Goal: Task Accomplishment & Management: Complete application form

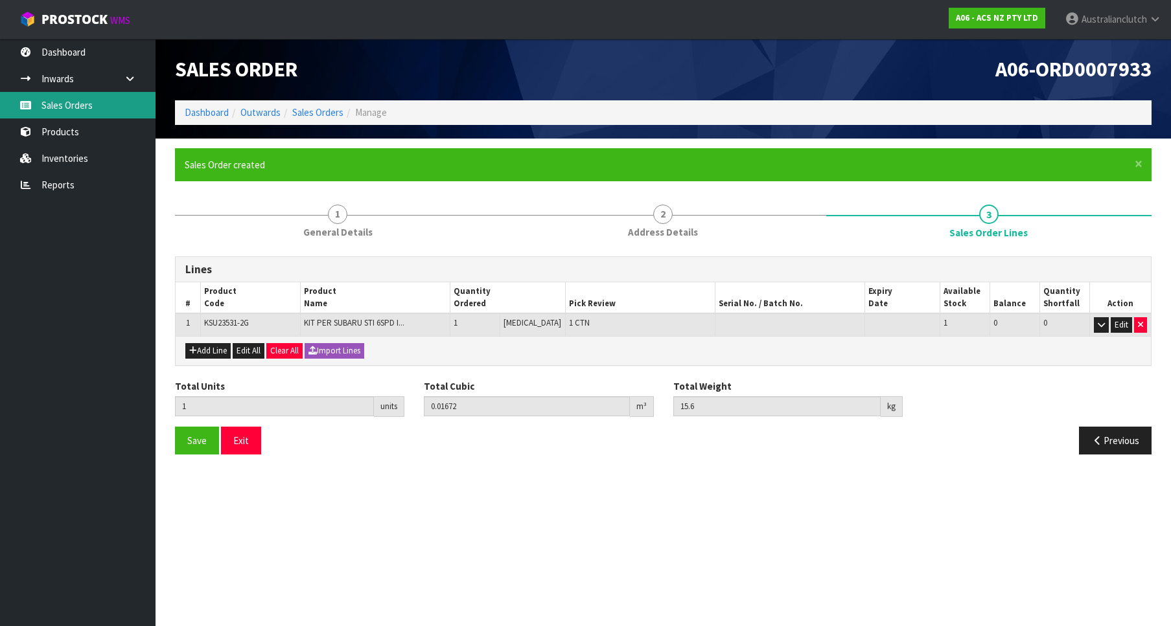
click at [40, 112] on link "Sales Orders" at bounding box center [77, 105] width 155 height 27
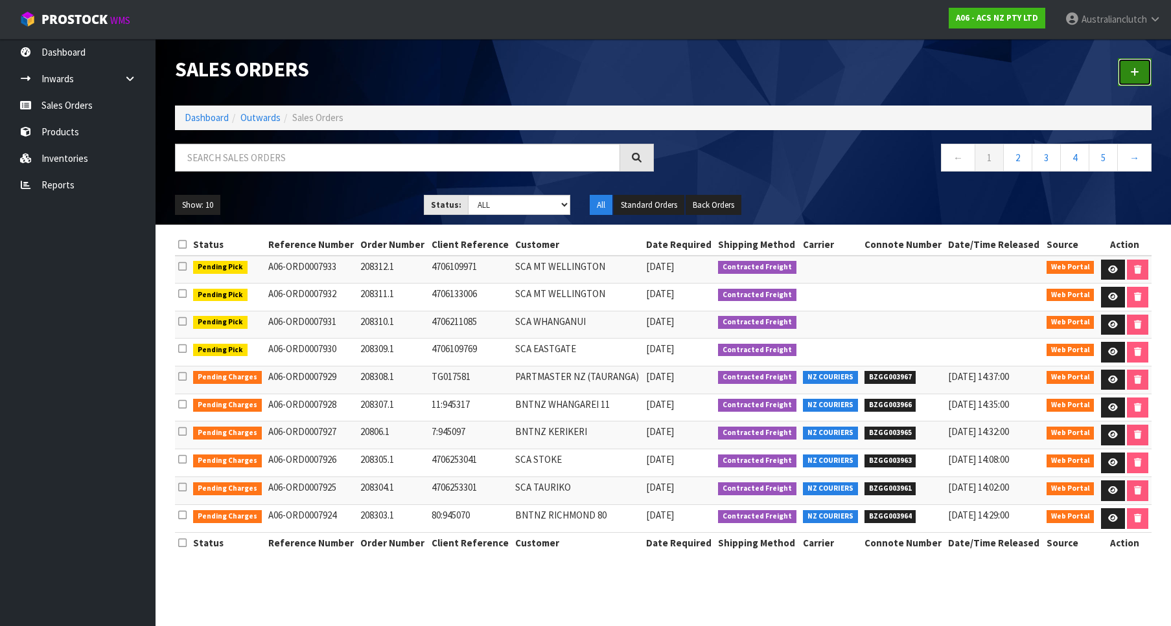
click at [1121, 75] on link at bounding box center [1135, 72] width 34 height 28
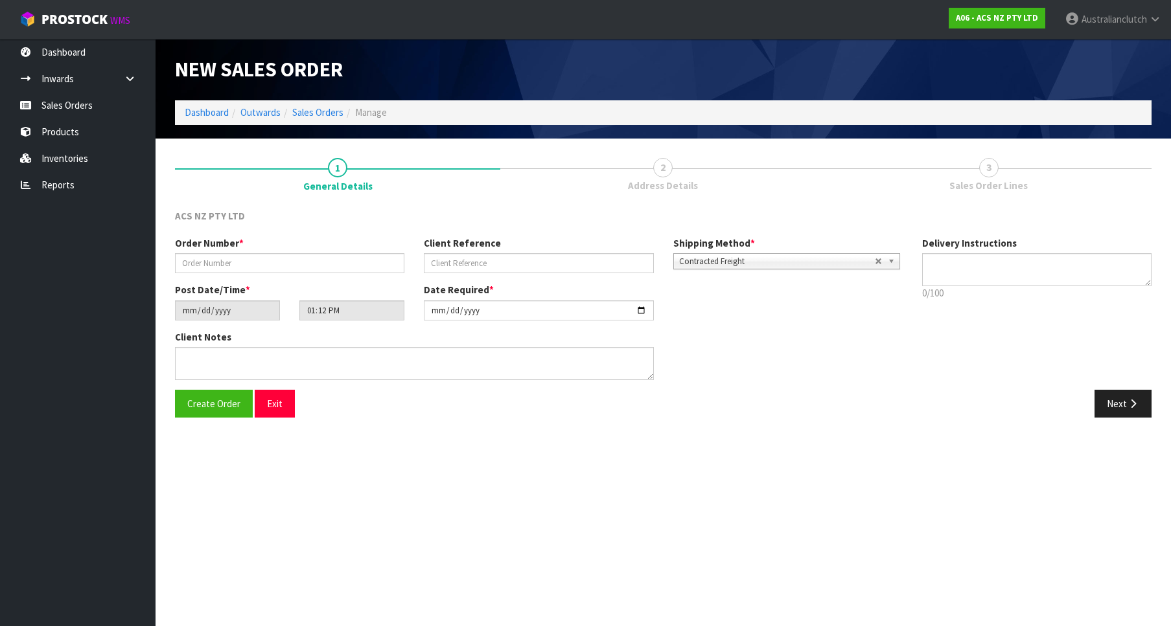
click at [240, 247] on span "*" at bounding box center [241, 243] width 5 height 12
click at [247, 250] on div "Order Number *" at bounding box center [289, 254] width 249 height 37
click at [268, 258] on input "text" at bounding box center [289, 263] width 229 height 20
paste input "208313.1"
type input "208313.1"
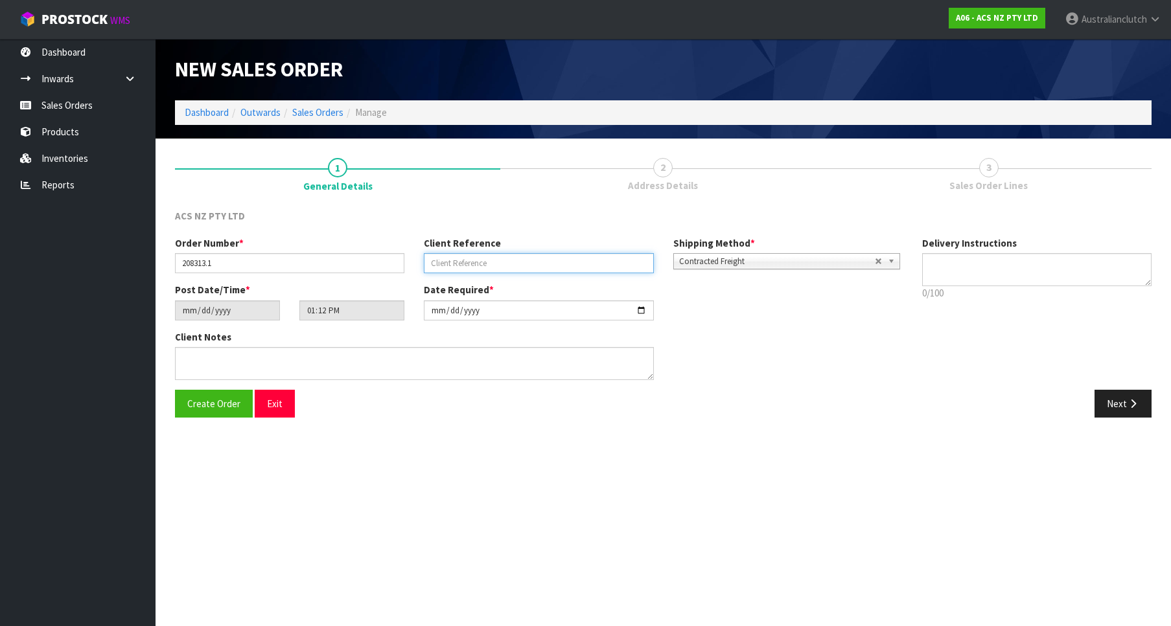
click at [522, 269] on input "text" at bounding box center [538, 263] width 229 height 20
paste input "7:945574"
type input "7:945574"
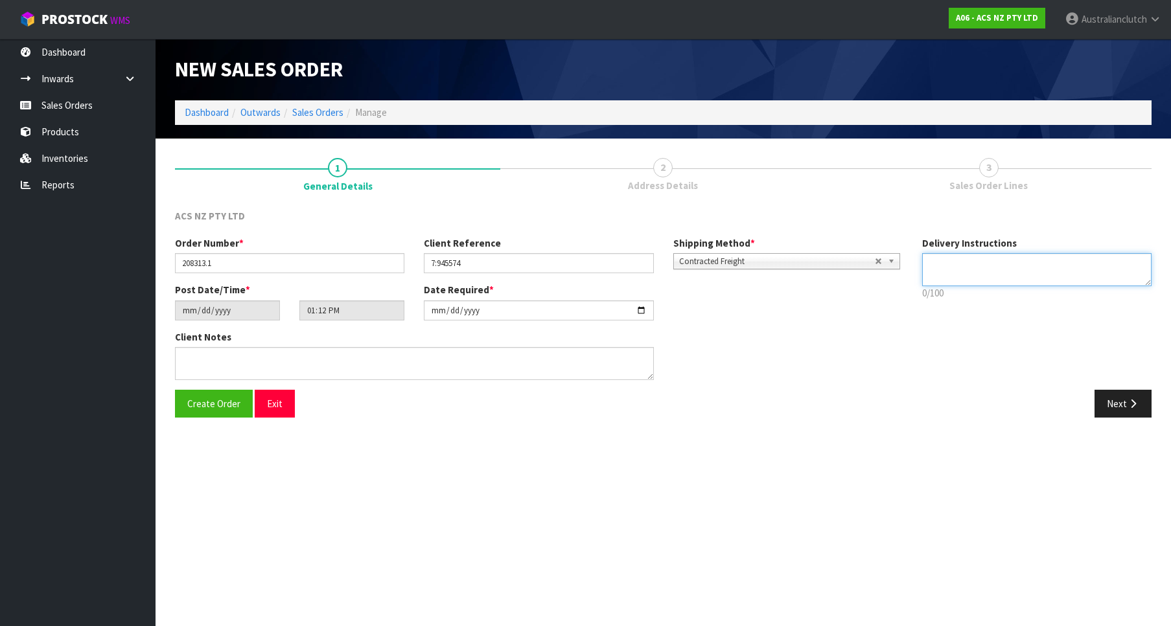
click at [1113, 268] on textarea at bounding box center [1036, 269] width 229 height 33
type textarea "PLEASE SEND VIA NZC"
click at [1145, 410] on button "Next" at bounding box center [1122, 404] width 57 height 28
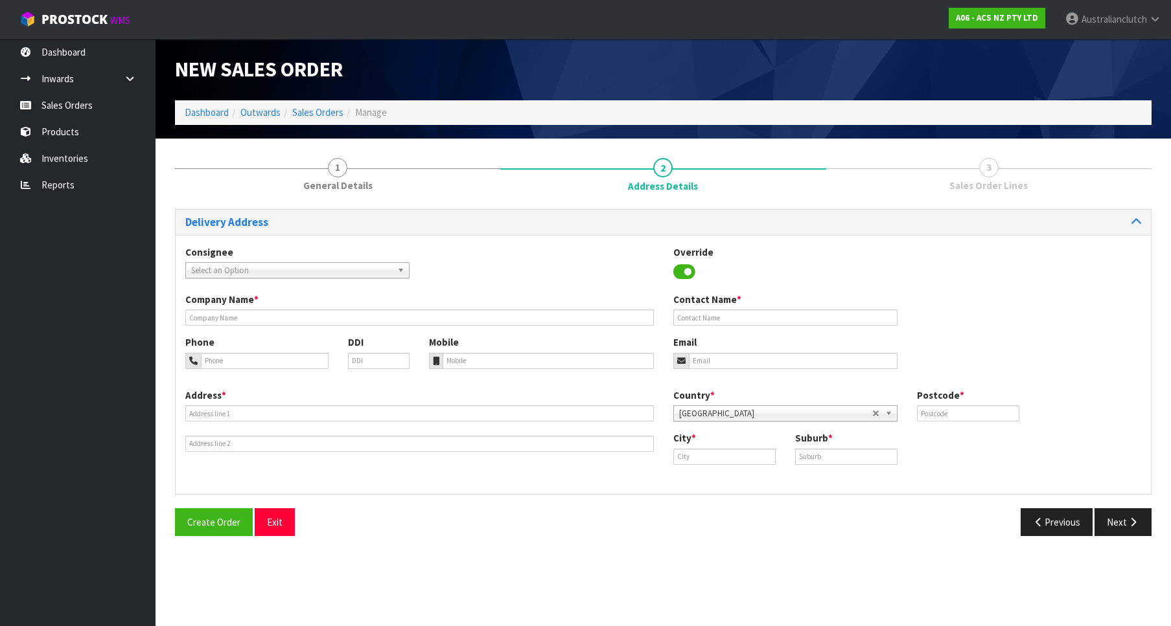
click at [360, 274] on span "Select an Option" at bounding box center [291, 271] width 201 height 16
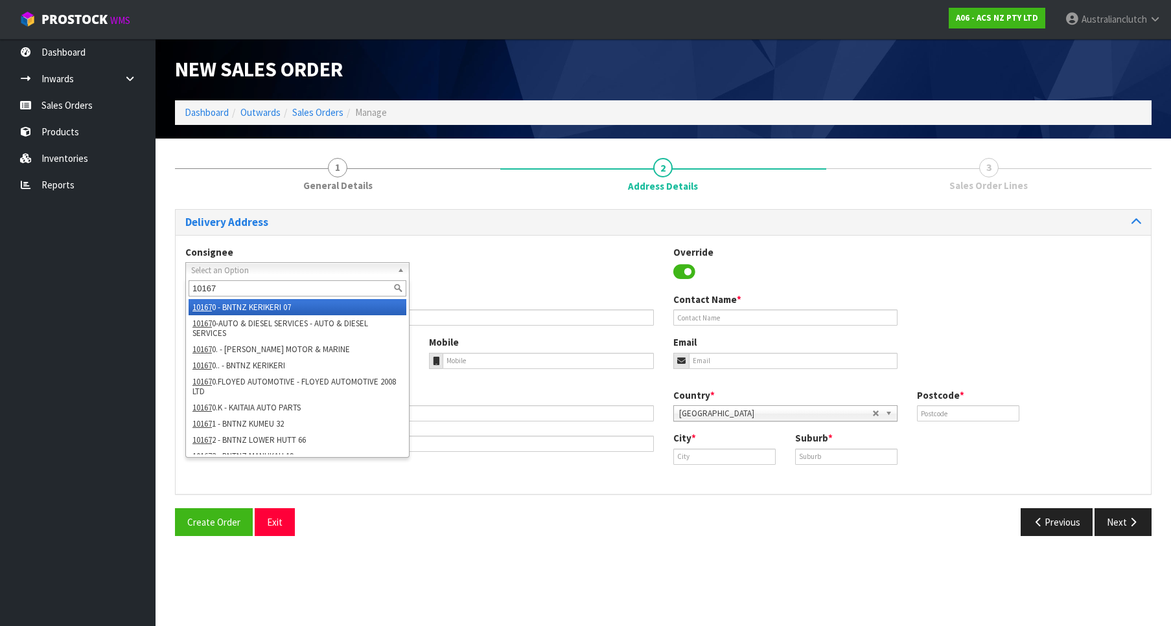
type input "101670"
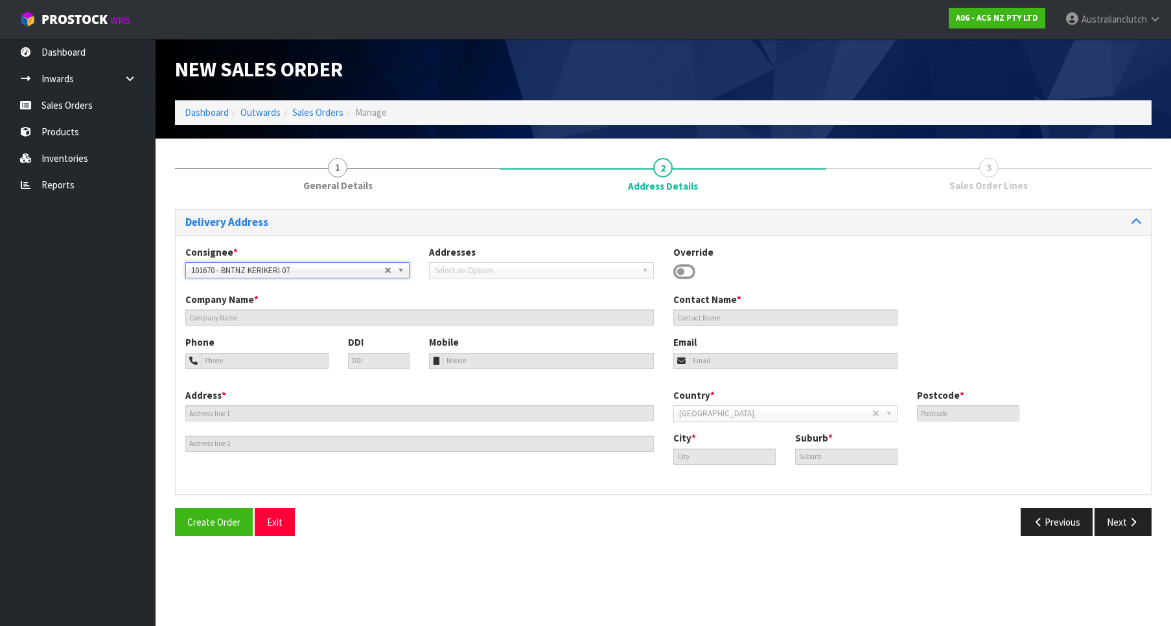
type input "KAITAIA AUTO PARTS"
type input "[STREET_ADDRESS]"
type input "0410"
type input "KAITAIA"
click at [1119, 519] on button "Next" at bounding box center [1122, 523] width 57 height 28
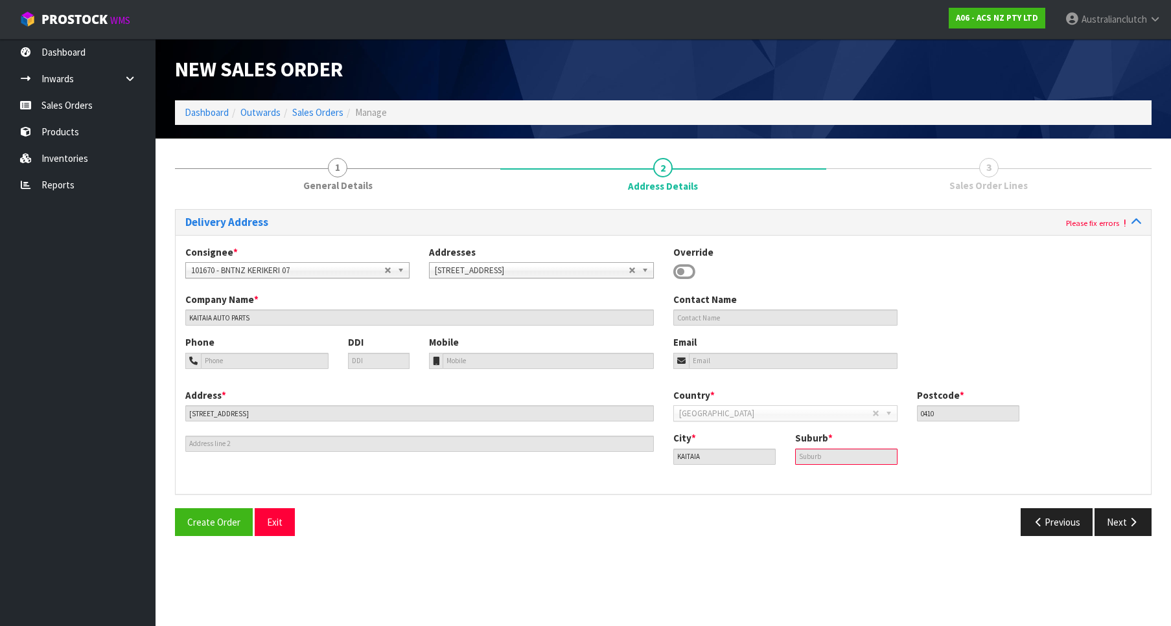
click at [286, 266] on span "101670 - BNTNZ KERIKERI 07" at bounding box center [287, 271] width 193 height 16
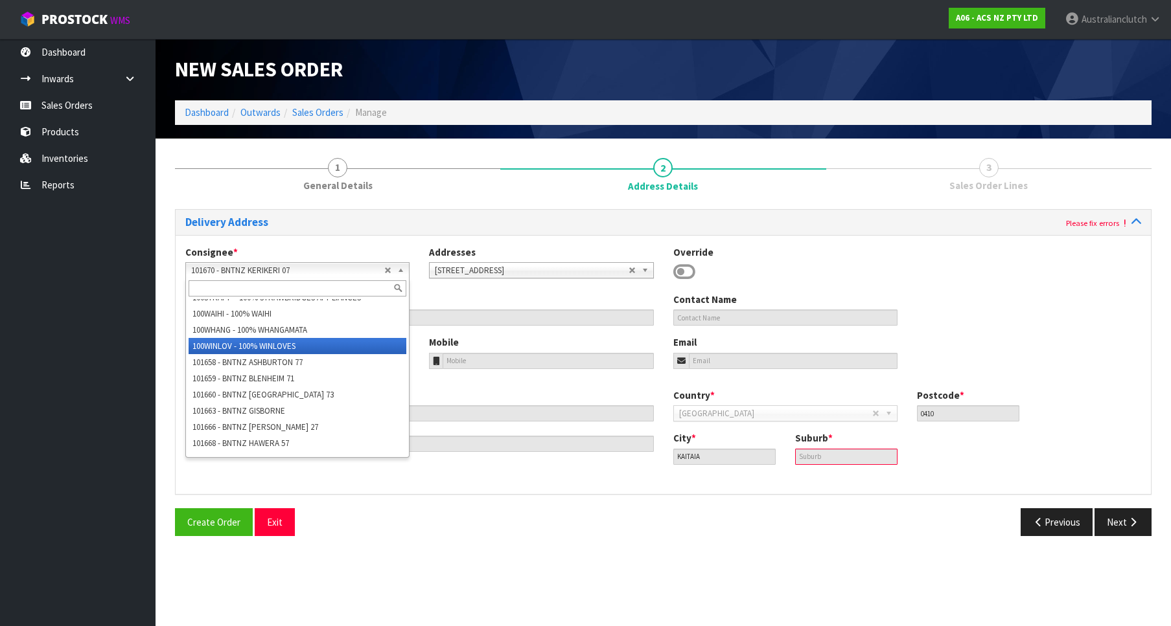
scroll to position [1315, 0]
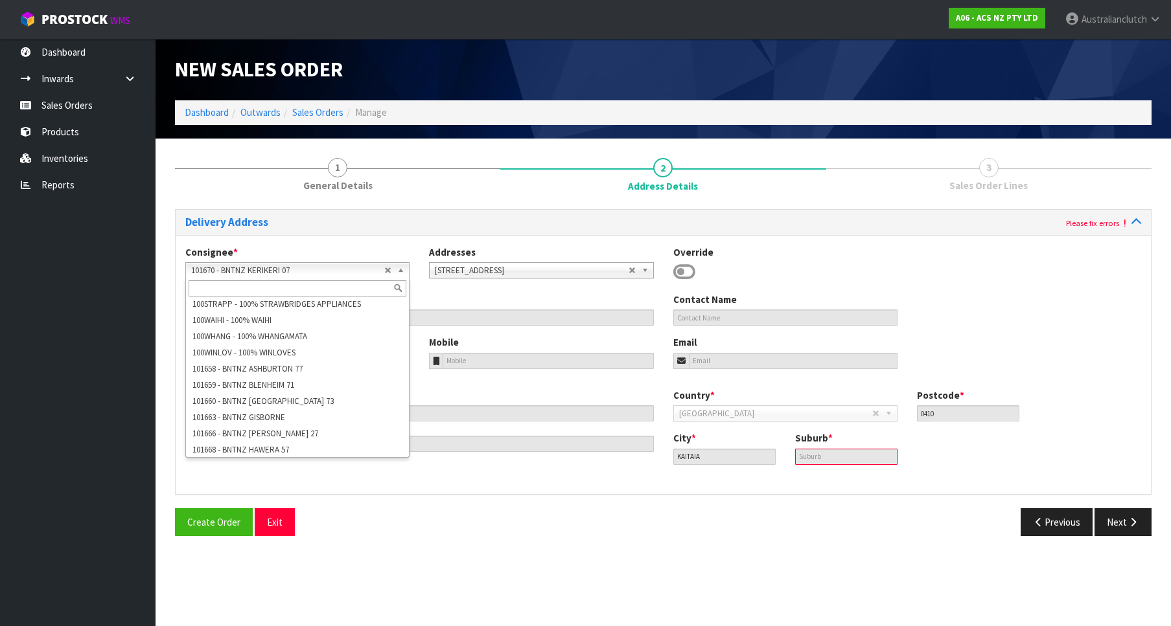
click at [255, 286] on input "text" at bounding box center [298, 289] width 218 height 16
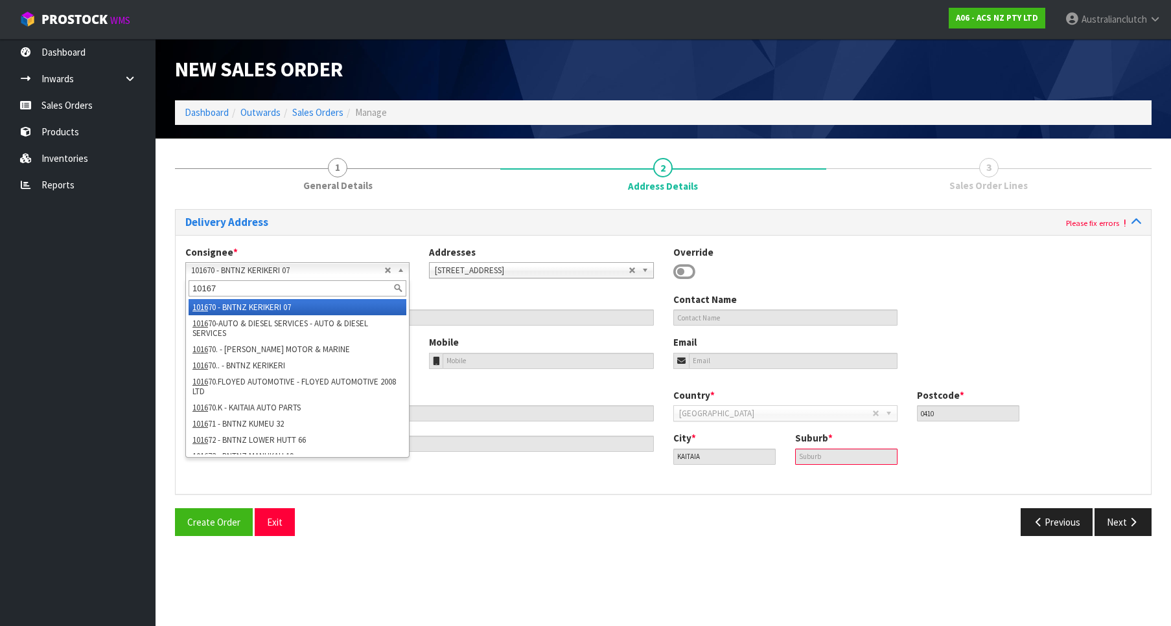
scroll to position [0, 0]
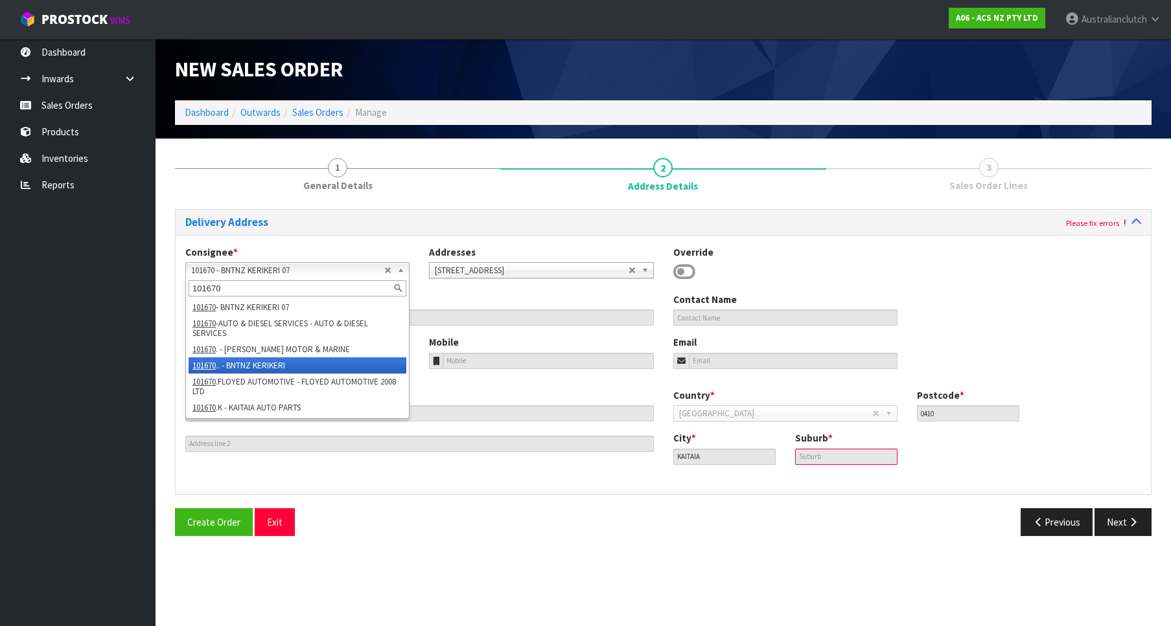
type input "101670"
click at [244, 367] on li "101670 .. - BNTNZ KERIKERI" at bounding box center [298, 366] width 218 height 16
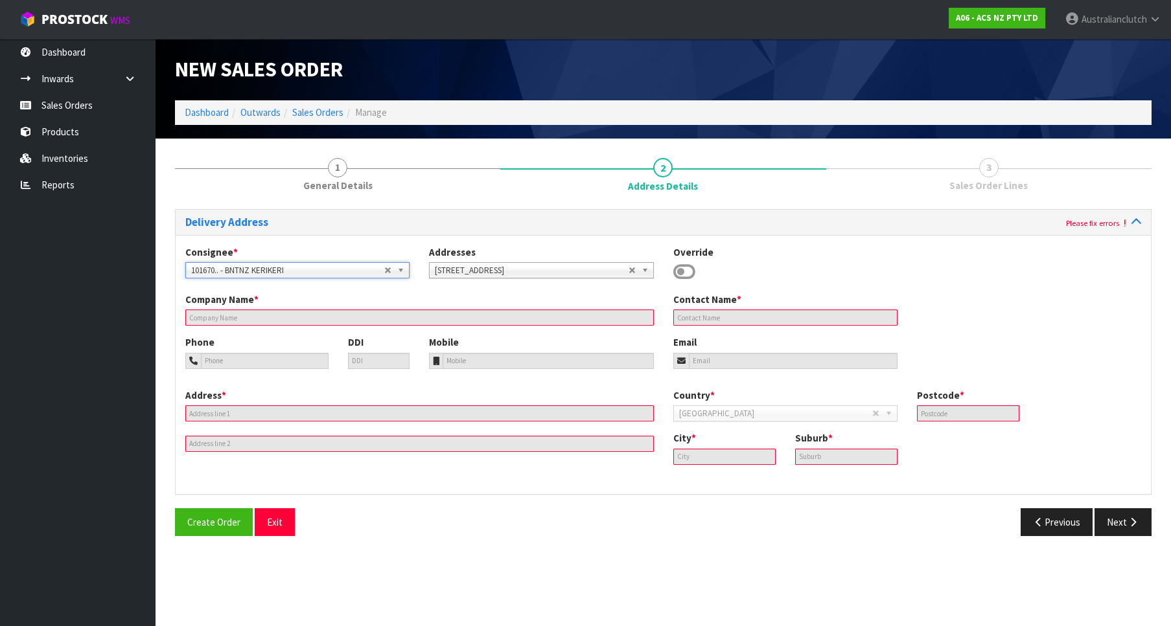
type input "BNTNZ KERIKERI"
type input "CNR [GEOGRAPHIC_DATA]"
type input "0230"
type input "KERIKERI"
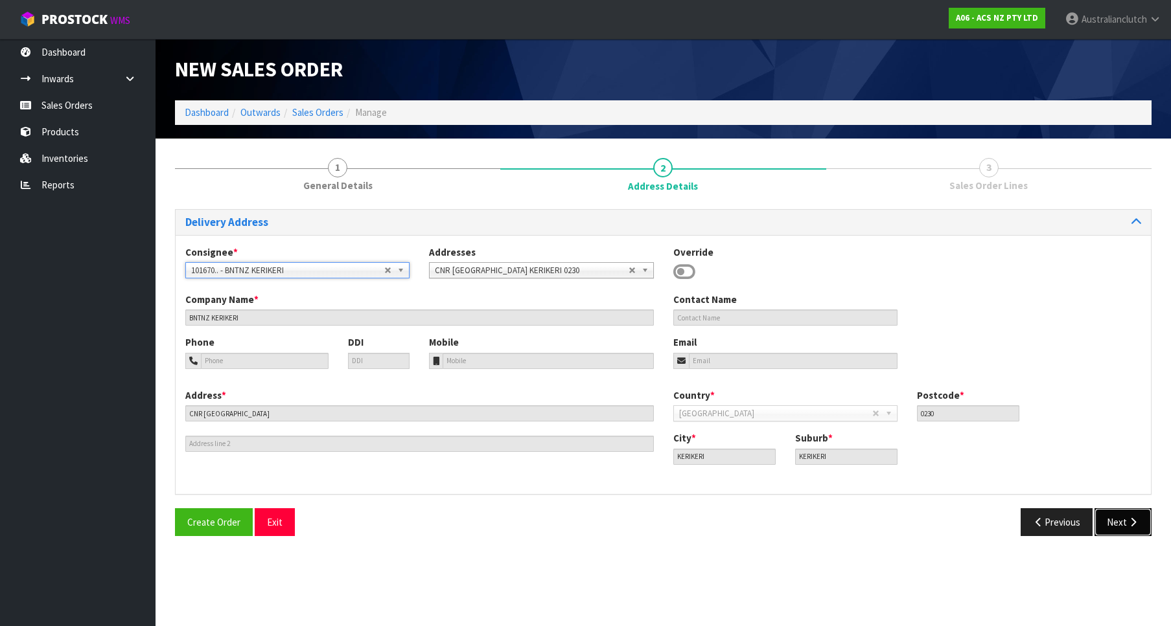
click at [1125, 520] on button "Next" at bounding box center [1122, 523] width 57 height 28
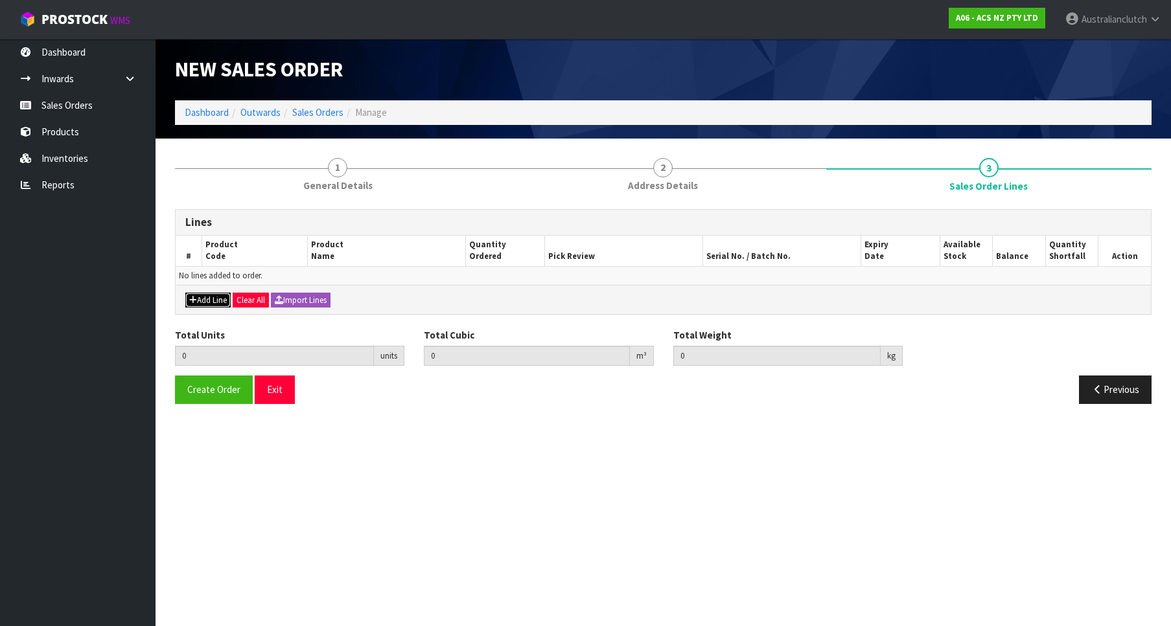
click at [202, 304] on button "Add Line" at bounding box center [207, 301] width 45 height 16
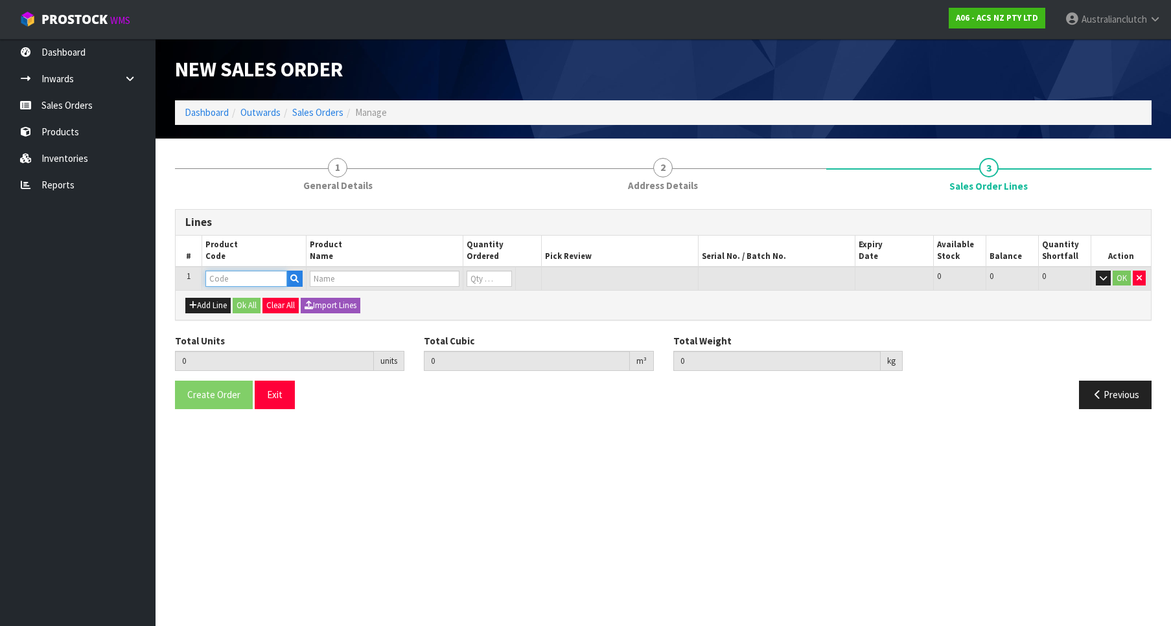
click at [240, 276] on input "text" at bounding box center [246, 279] width 82 height 16
paste input "KTY26006"
type input "KTY26006"
click at [255, 304] on strong "KTY26006" at bounding box center [240, 301] width 43 height 12
type input "KTY26006"
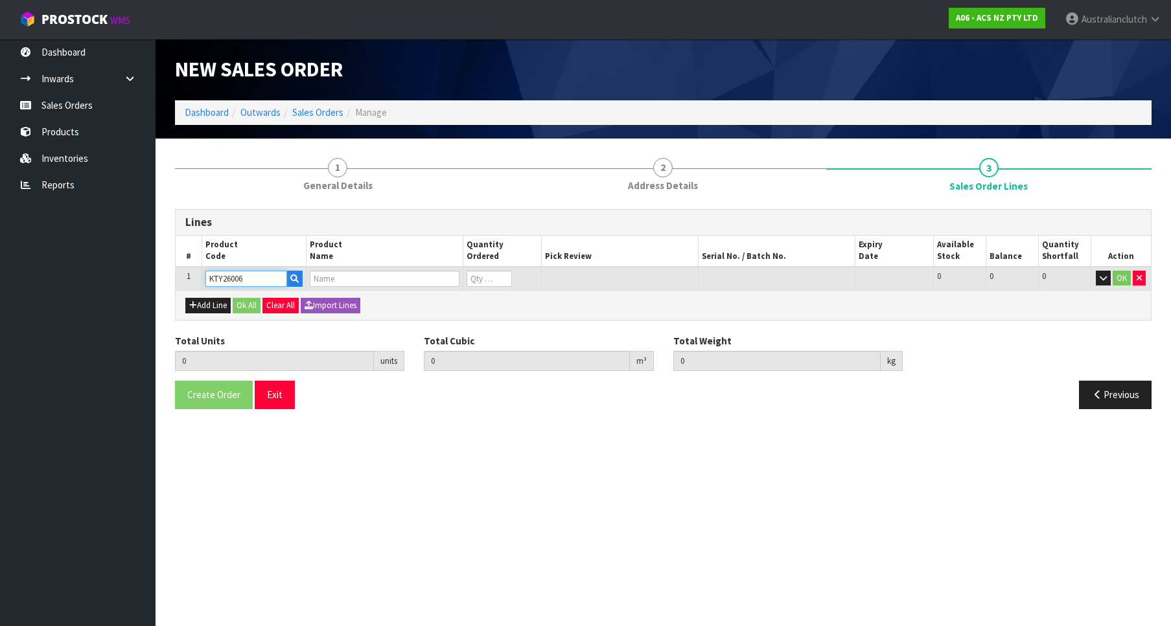
type input "0.000000"
type input "0.000"
type input "KIT STD TOYOTA HILUX 2.7L"
type input "0"
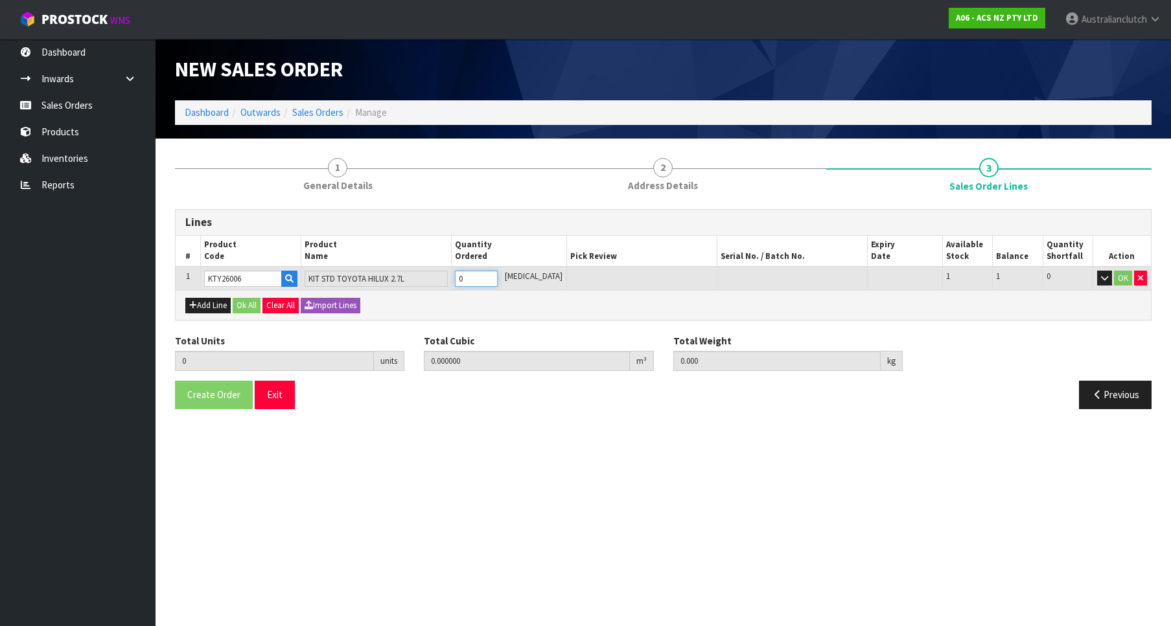
click at [498, 271] on input "0" at bounding box center [476, 279] width 43 height 16
click at [498, 272] on input "0" at bounding box center [476, 279] width 43 height 16
click at [498, 275] on input "0" at bounding box center [476, 279] width 43 height 16
click at [494, 275] on input "0" at bounding box center [476, 279] width 43 height 16
type input "1"
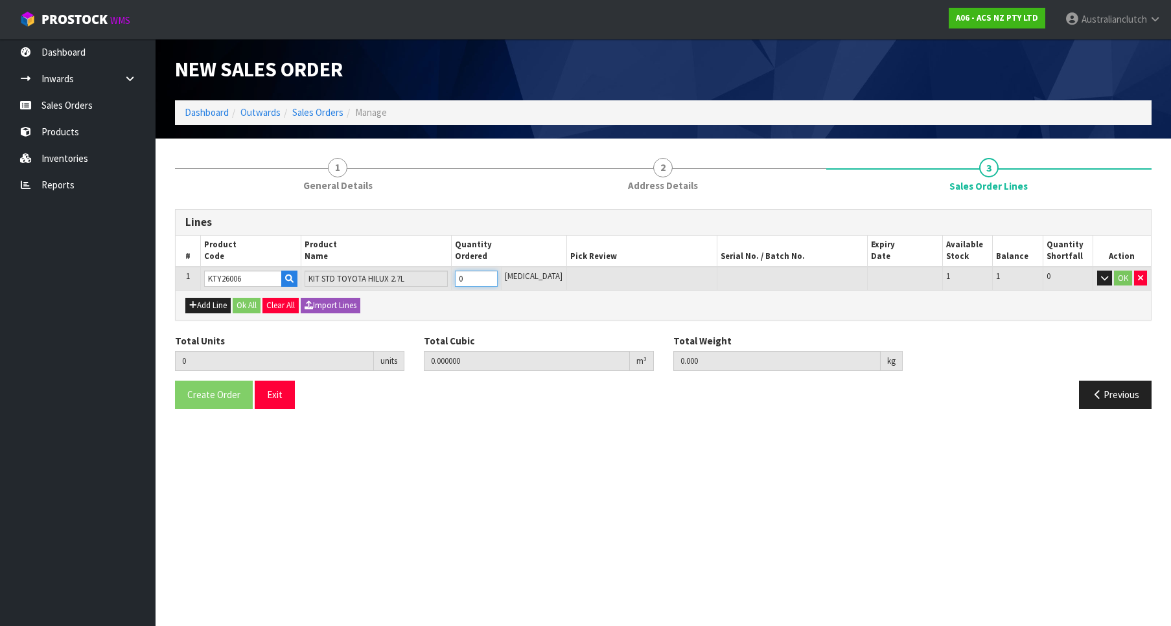
type input "0.01054"
type input "7.99"
type input "1"
click at [498, 279] on input "1" at bounding box center [476, 279] width 43 height 16
click at [1119, 282] on button "OK" at bounding box center [1123, 279] width 18 height 16
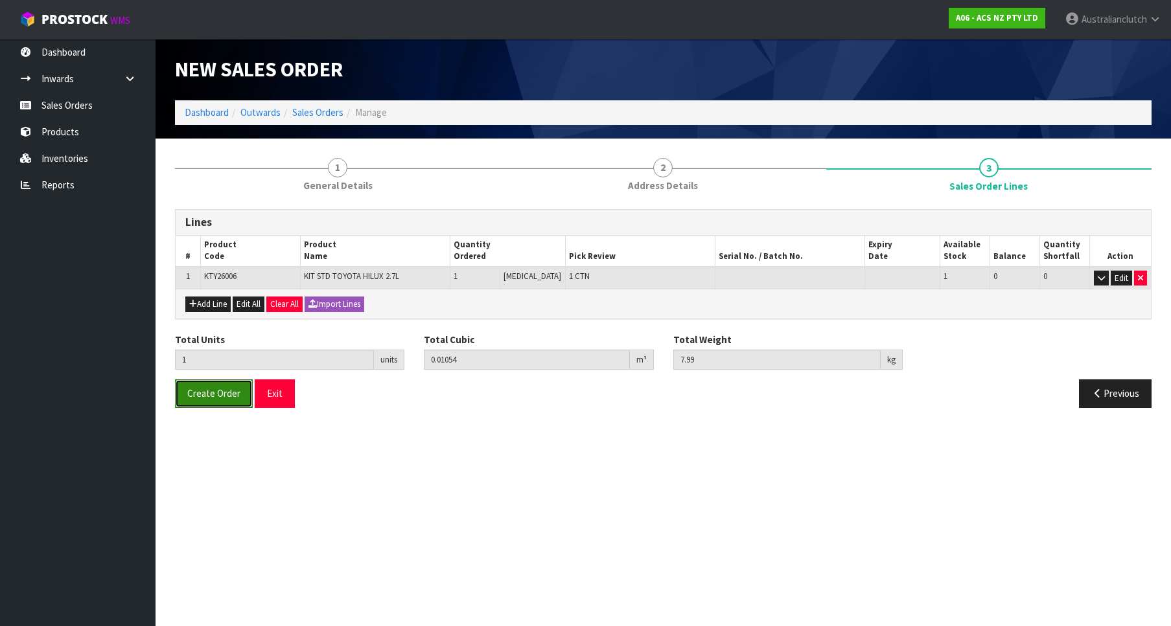
click at [185, 393] on button "Create Order" at bounding box center [214, 394] width 78 height 28
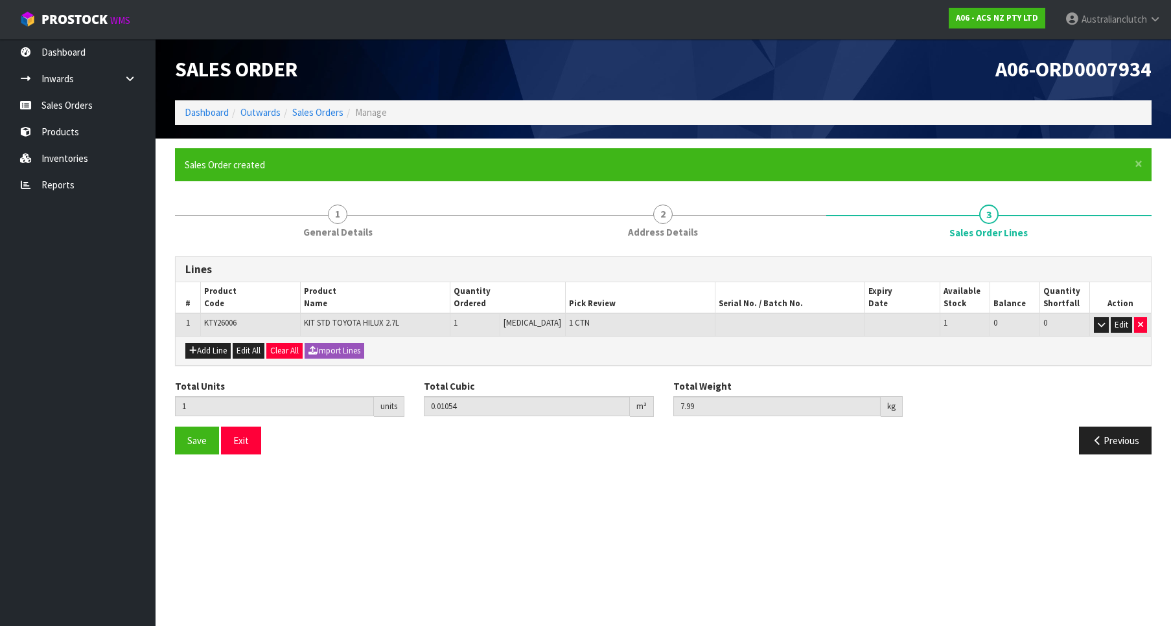
click at [591, 574] on section "Edit Sales Order A06-ORD0007934 Dashboard Outwards Sales Orders Manage Sales Or…" at bounding box center [585, 313] width 1171 height 626
